Goal: Transaction & Acquisition: Purchase product/service

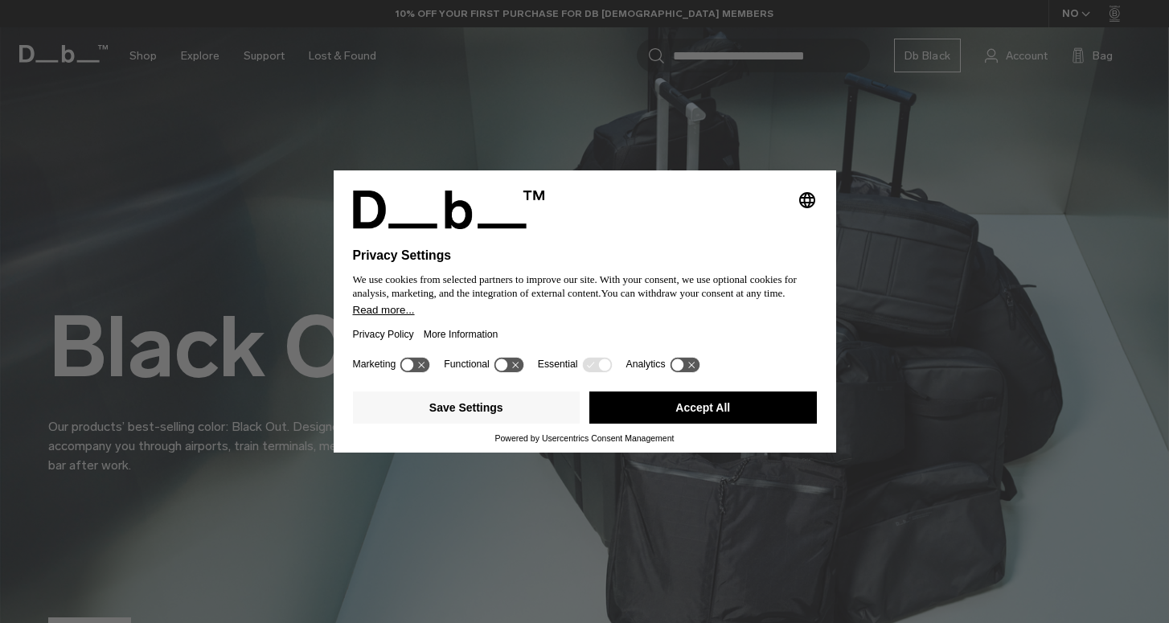
click at [657, 400] on button "Accept All" at bounding box center [702, 407] width 227 height 32
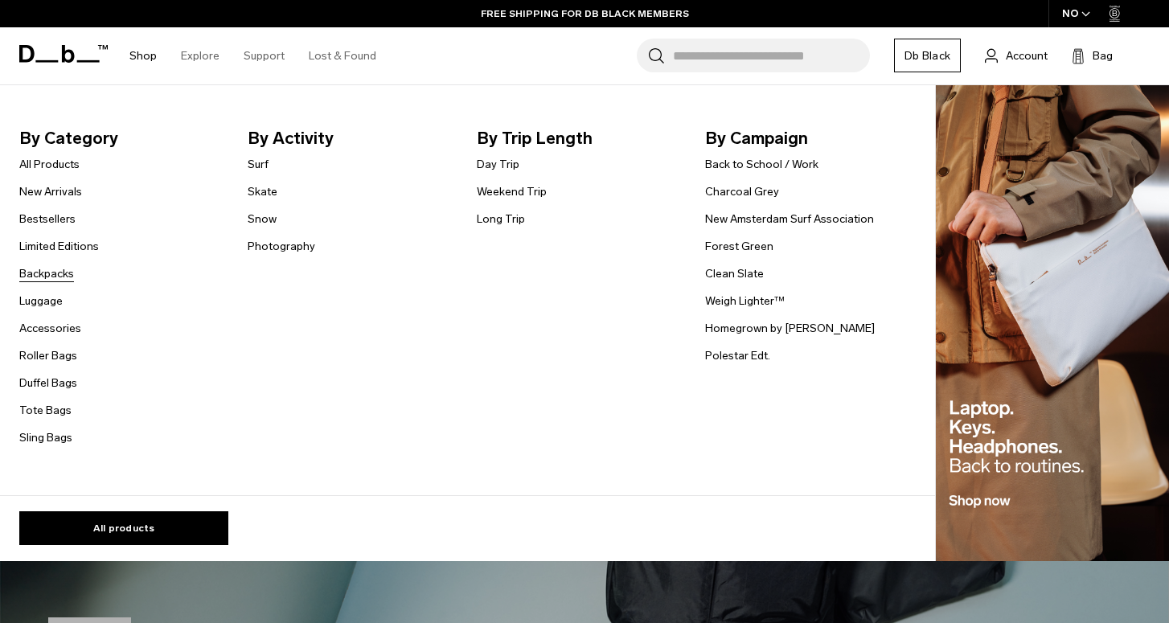
click at [49, 269] on link "Backpacks" at bounding box center [46, 273] width 55 height 17
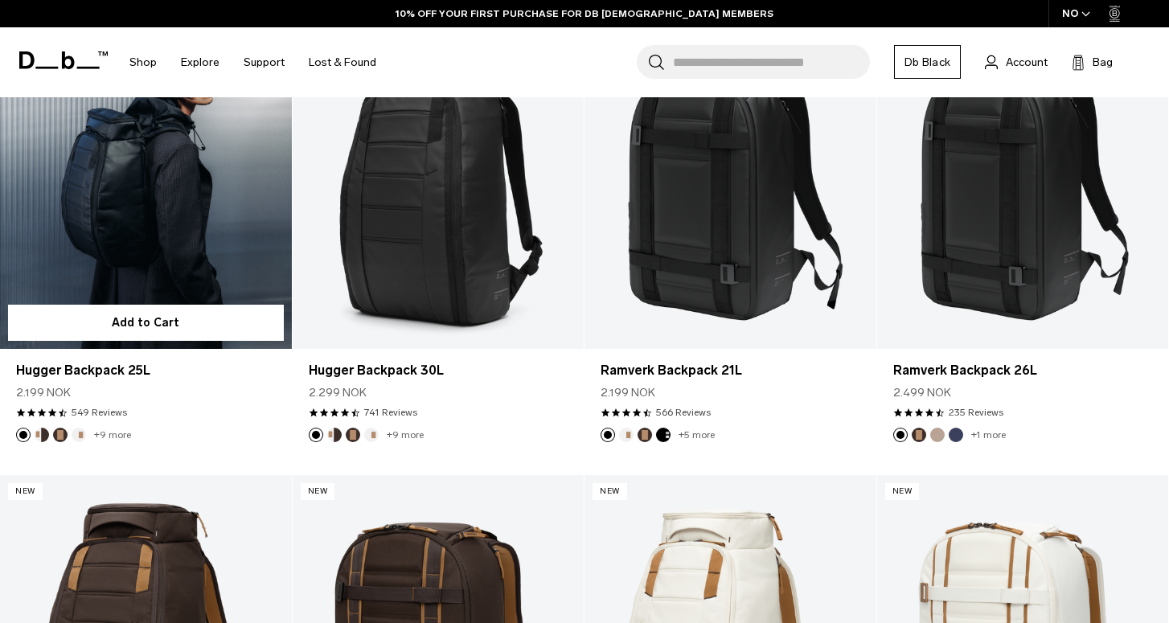
click at [203, 252] on link "Hugger Backpack 25L" at bounding box center [146, 187] width 292 height 324
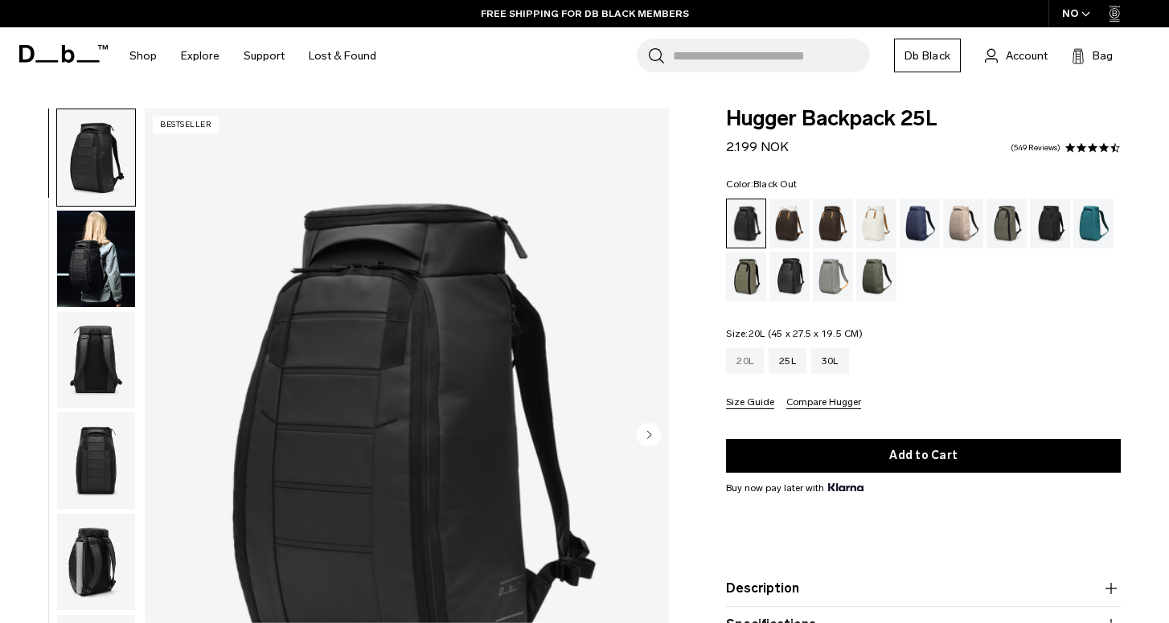
click at [752, 360] on div "20L" at bounding box center [745, 361] width 38 height 26
